Goal: Information Seeking & Learning: Learn about a topic

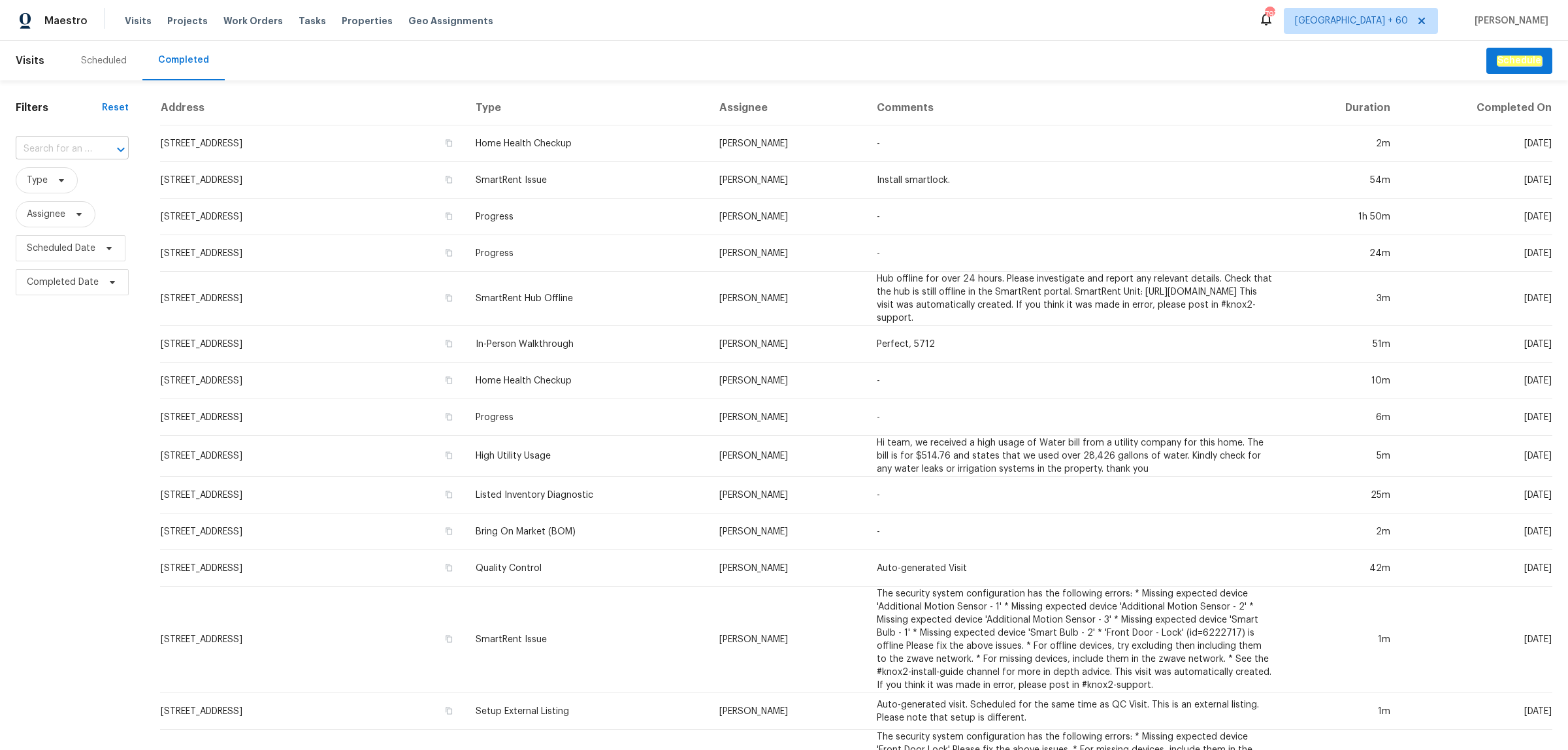
click at [64, 141] on input "text" at bounding box center [53, 149] width 76 height 20
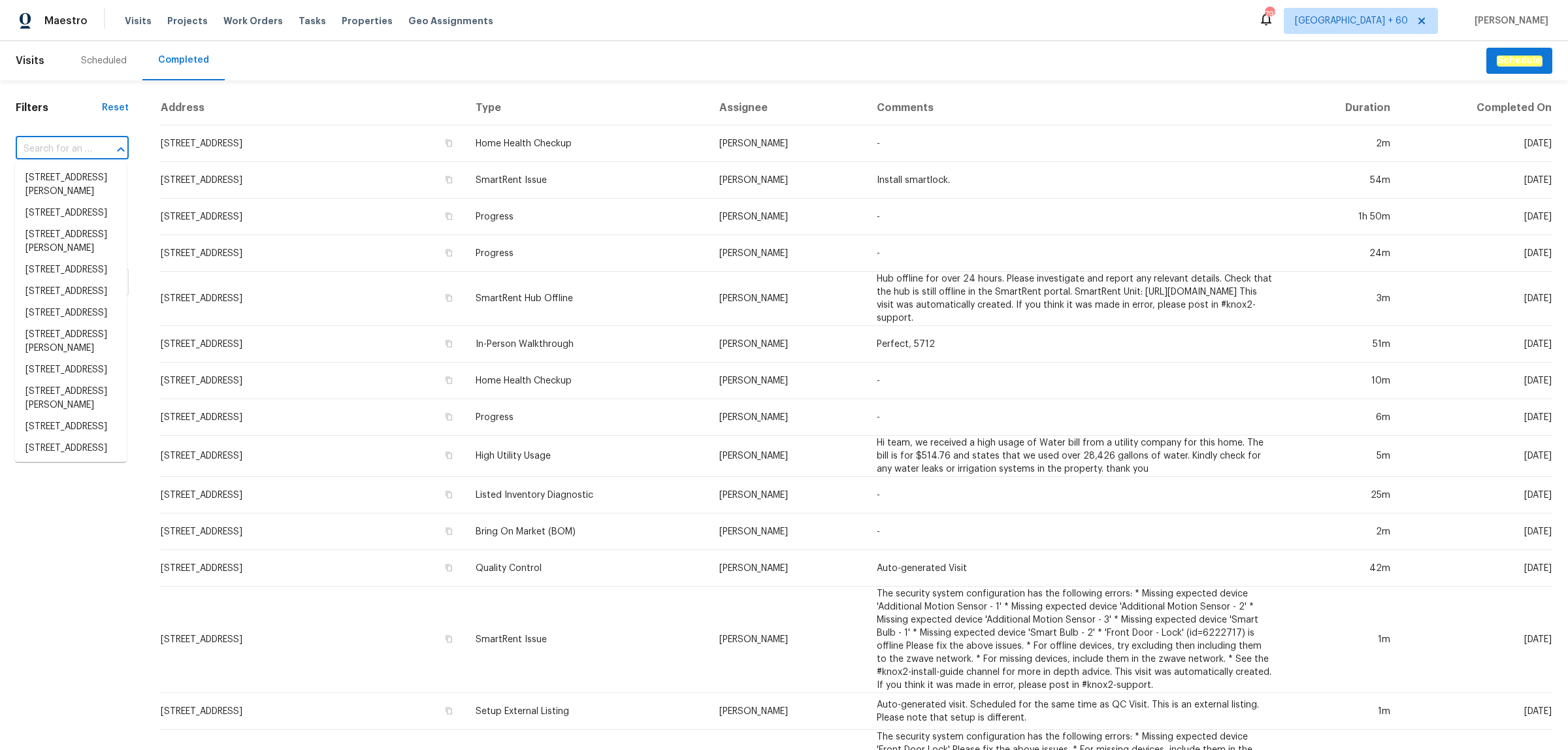
paste input "[STREET_ADDRESS]"
type input "[STREET_ADDRESS]"
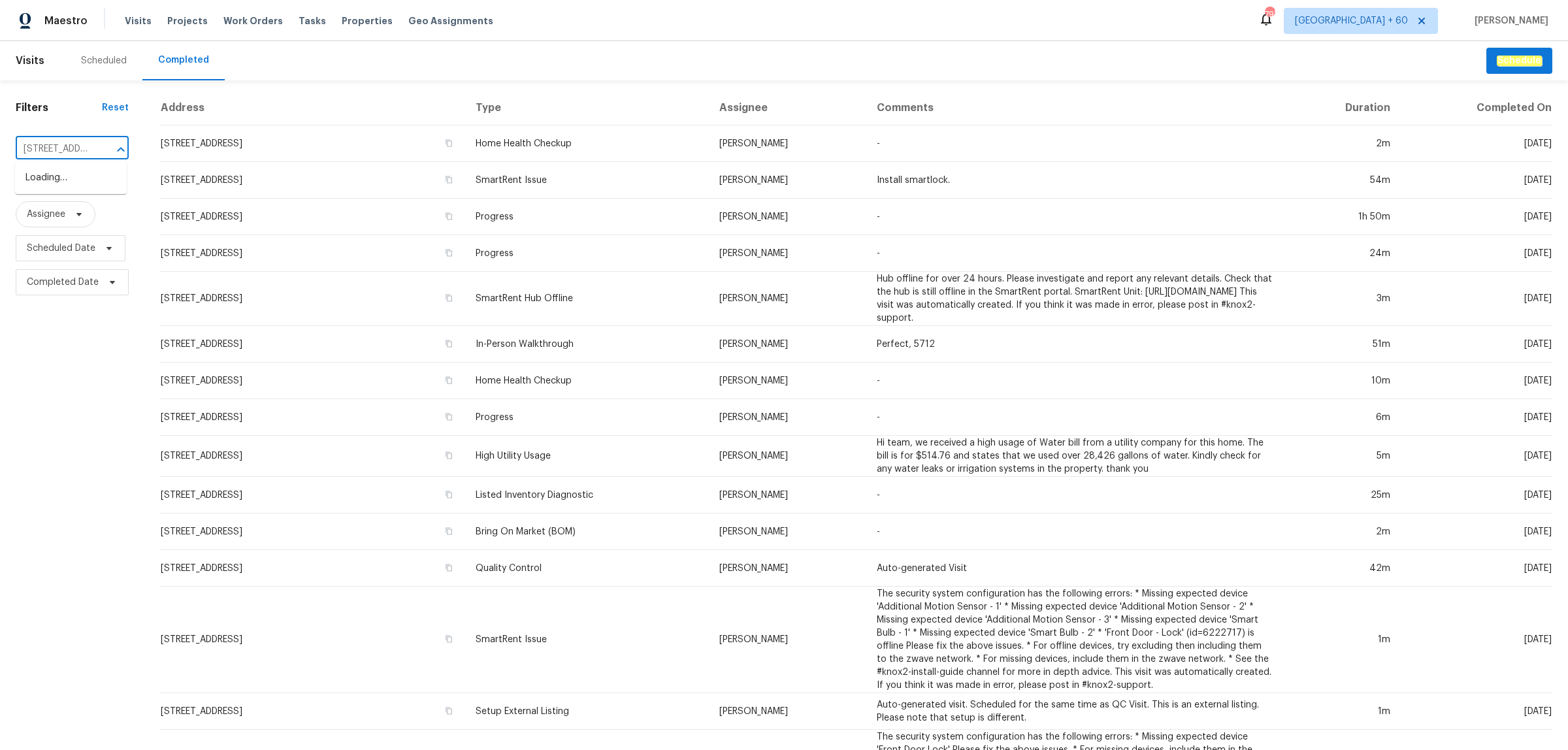
scroll to position [0, 101]
click at [64, 175] on li "[STREET_ADDRESS]" at bounding box center [71, 178] width 112 height 22
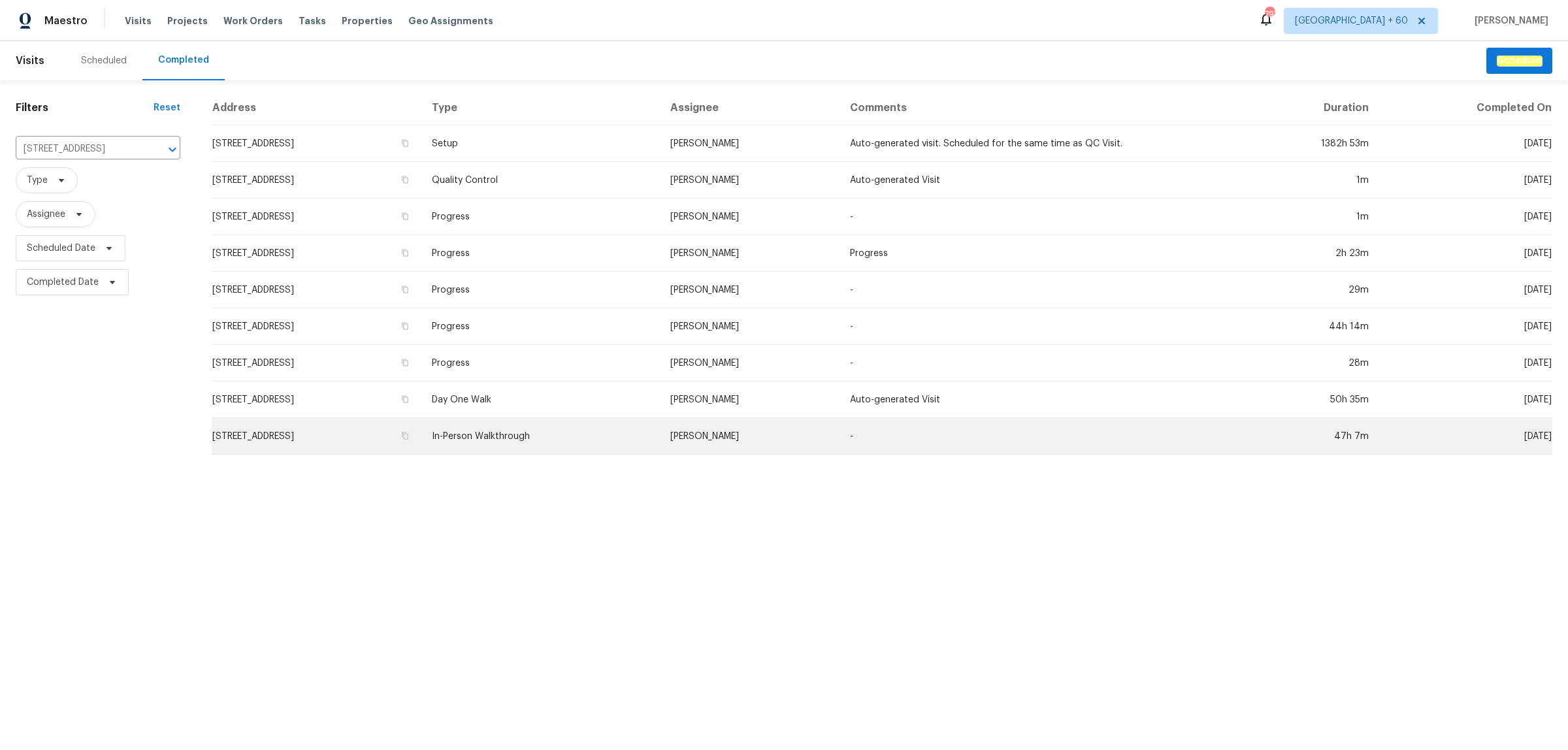
click at [562, 428] on td "In-Person Walkthrough" at bounding box center [540, 436] width 238 height 36
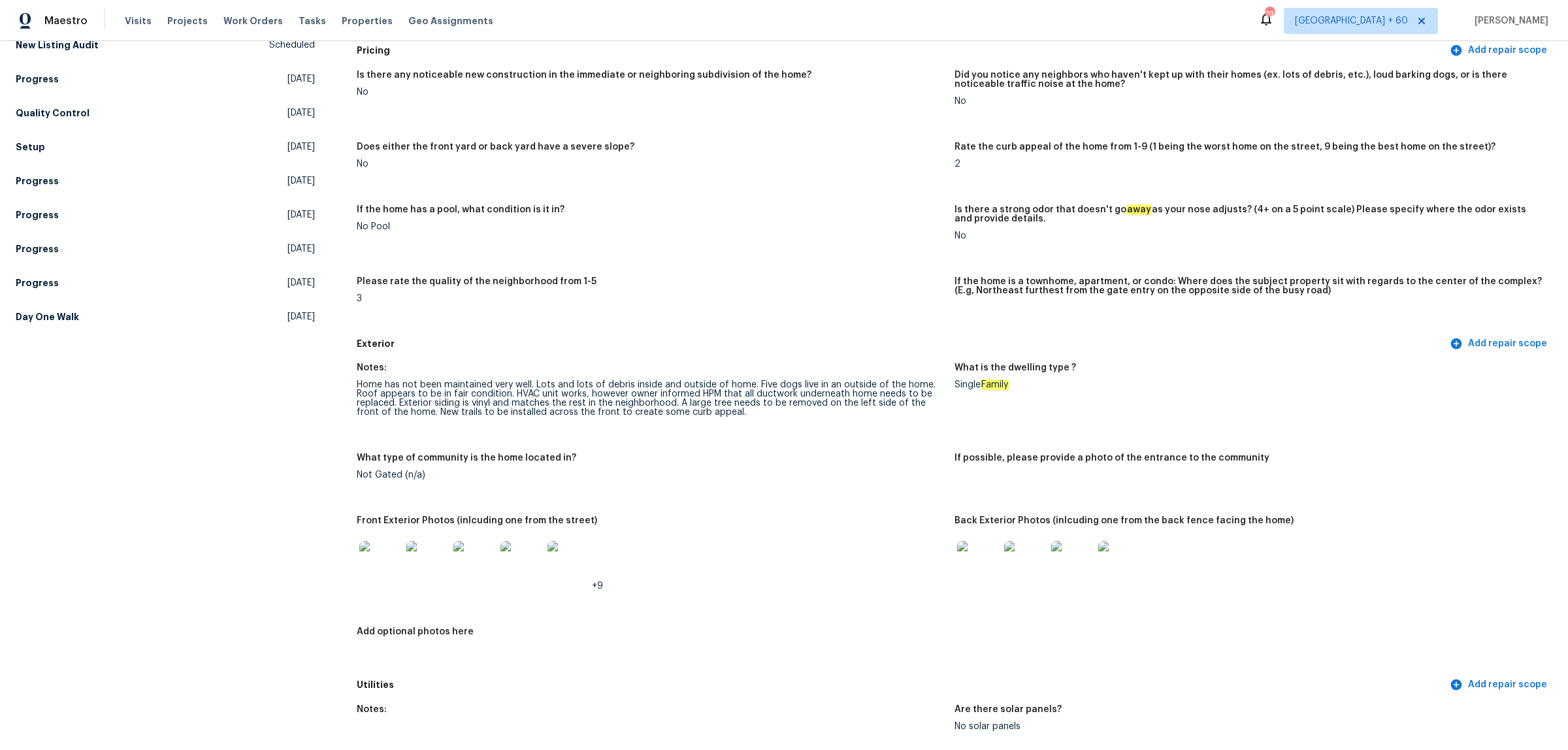
scroll to position [164, 0]
click at [965, 556] on img at bounding box center [978, 561] width 42 height 42
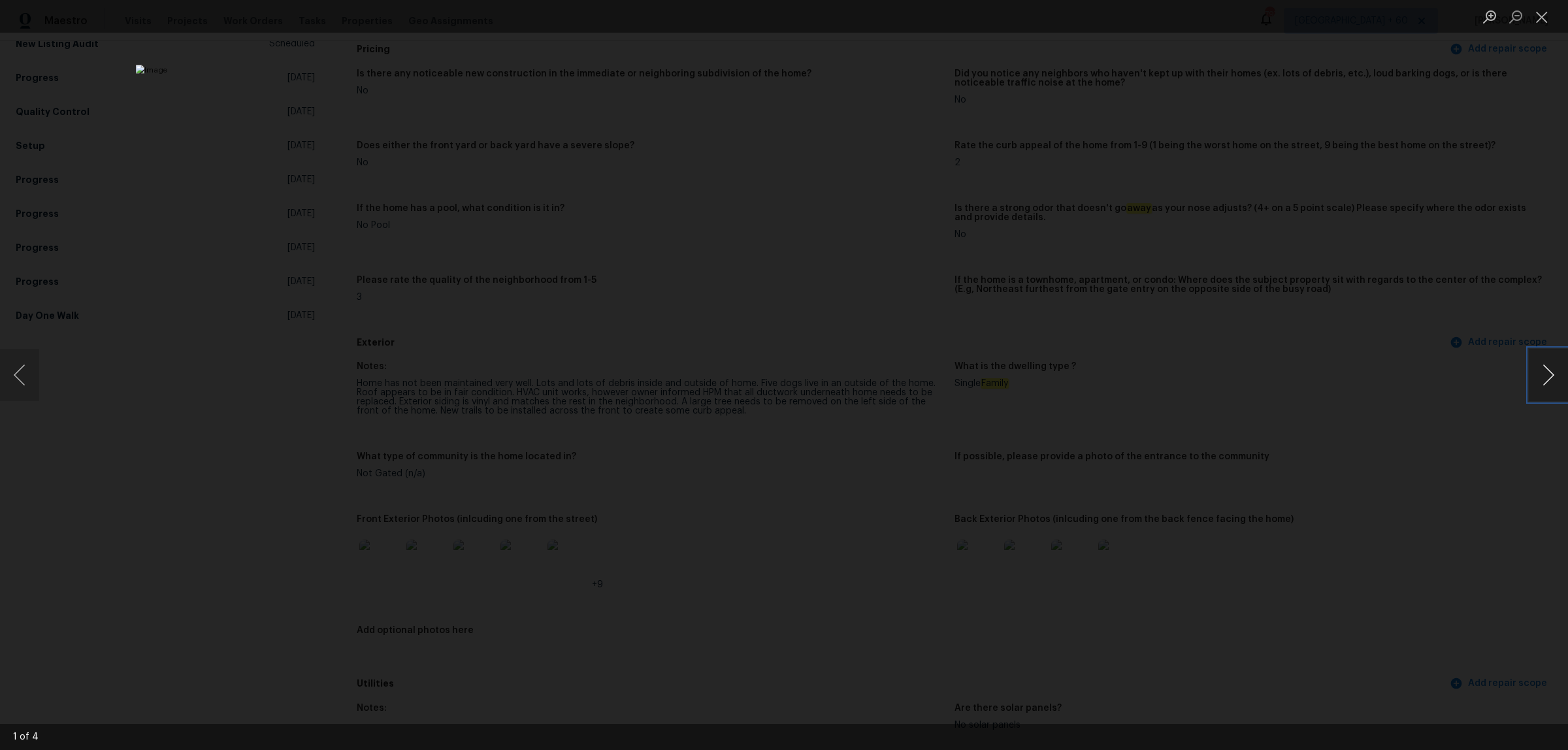
click at [1534, 373] on button "Next image" at bounding box center [1548, 375] width 39 height 52
click at [1534, 374] on button "Next image" at bounding box center [1548, 375] width 39 height 52
click at [1511, 113] on div "Lightbox" at bounding box center [784, 375] width 1568 height 750
